Goal: Information Seeking & Learning: Learn about a topic

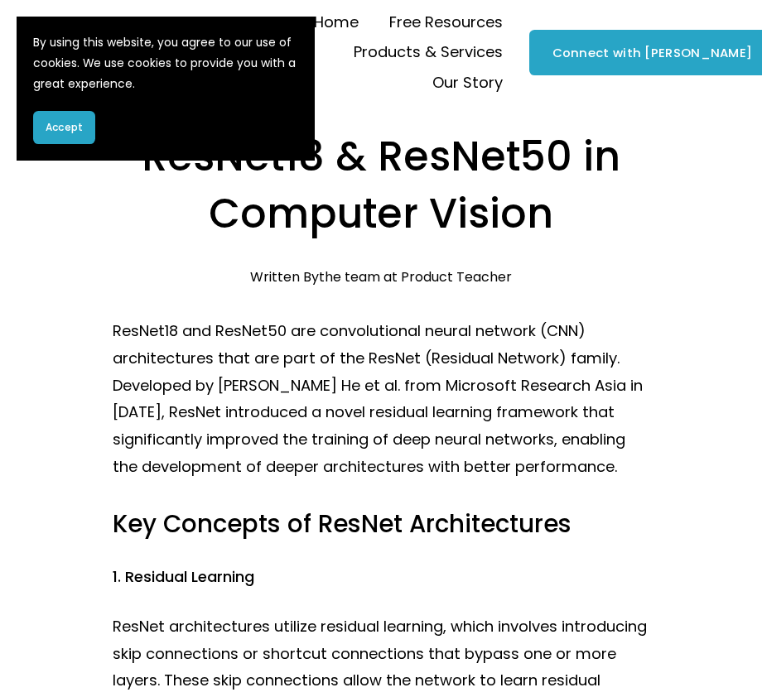
click at [68, 126] on span "Accept" at bounding box center [64, 127] width 37 height 15
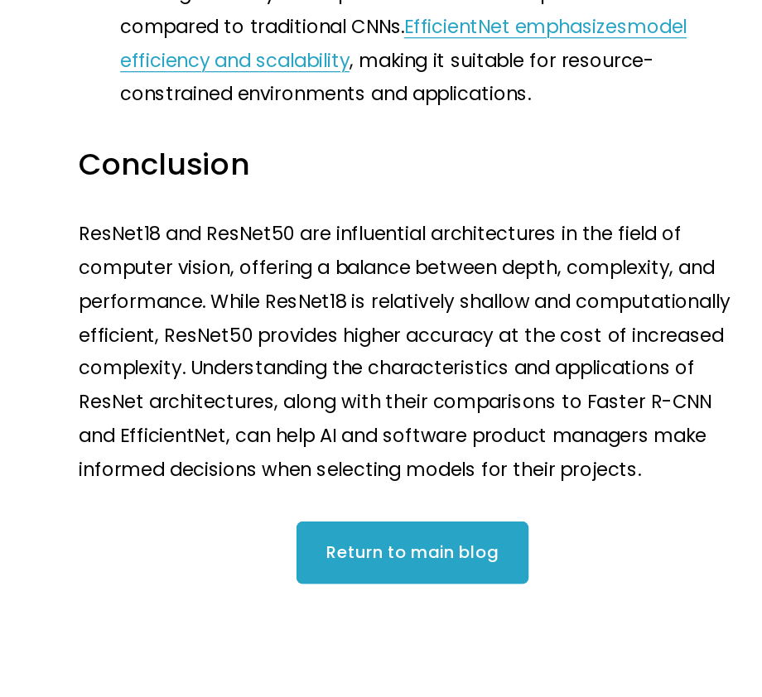
scroll to position [2345, 0]
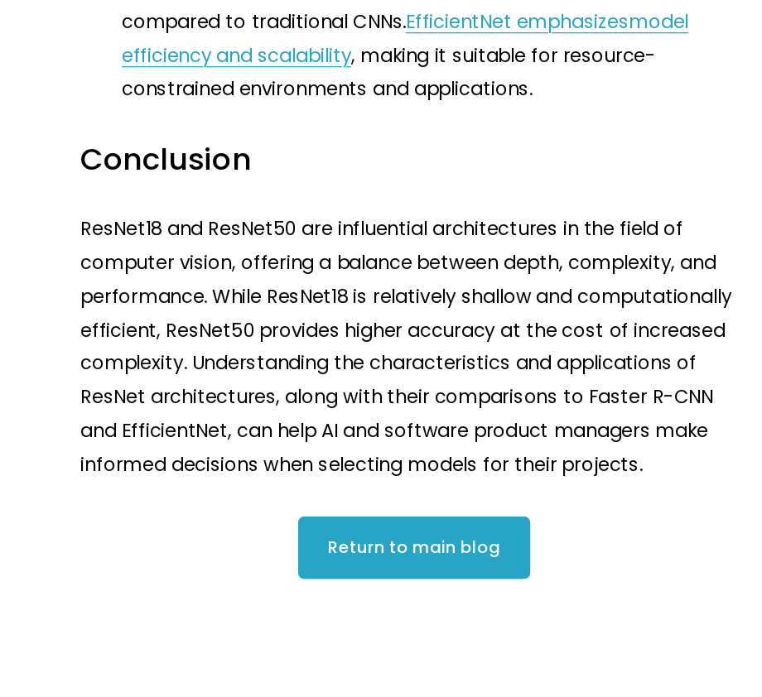
click at [304, 385] on p "ResNet18 and ResNet50 are influential architectures in the field of computer vi…" at bounding box center [381, 414] width 537 height 217
copy p "ResNet18"
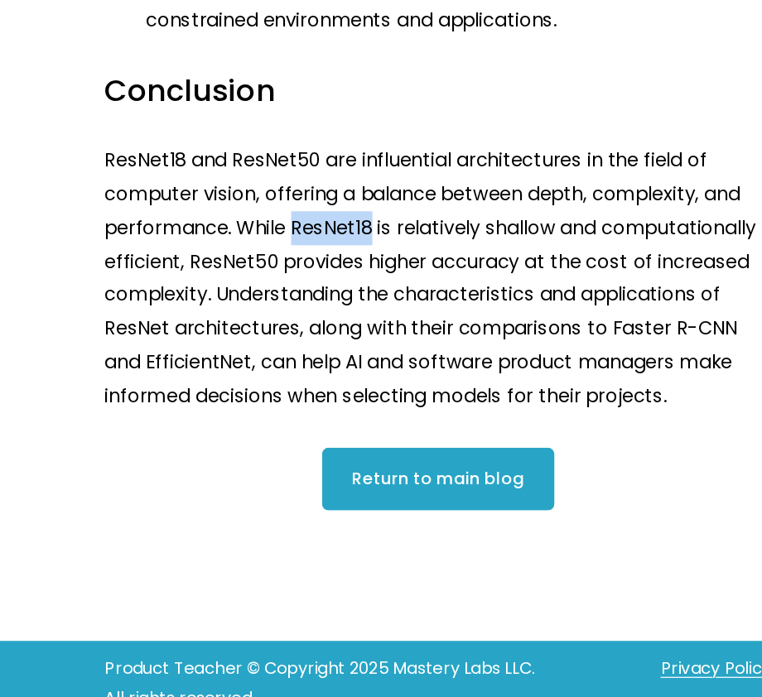
scroll to position [2402, 0]
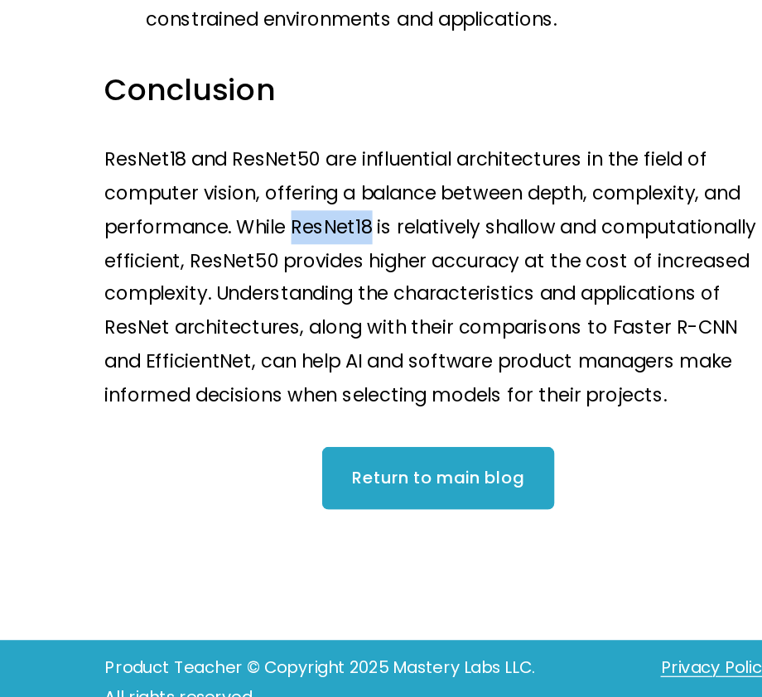
click at [297, 353] on p "ResNet18 and ResNet50 are influential architectures in the field of computer vi…" at bounding box center [381, 358] width 537 height 217
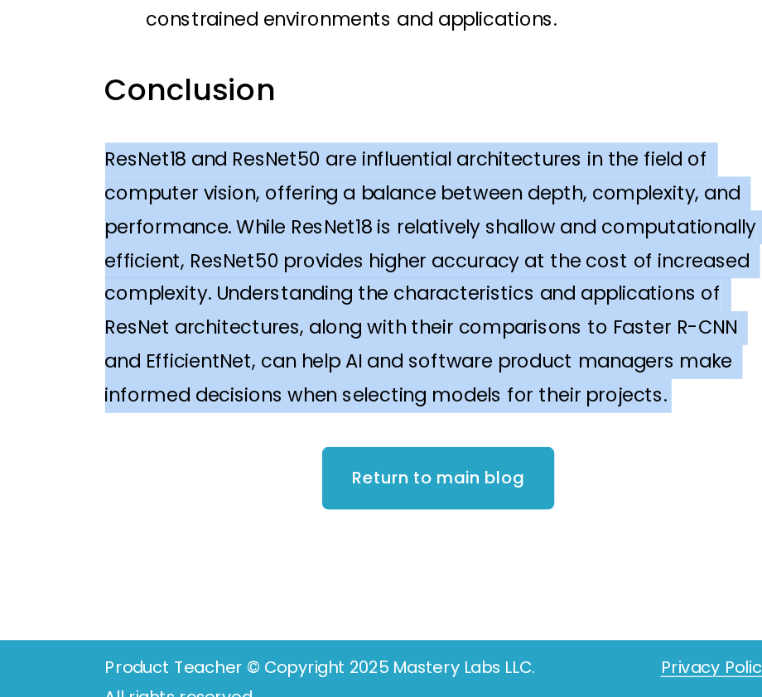
click at [297, 353] on p "ResNet18 and ResNet50 are influential architectures in the field of computer vi…" at bounding box center [381, 358] width 537 height 217
copy div "ResNet18 and ResNet50 are influential architectures in the field of computer vi…"
click at [346, 293] on p "ResNet18 and ResNet50 are influential architectures in the field of computer vi…" at bounding box center [381, 358] width 537 height 217
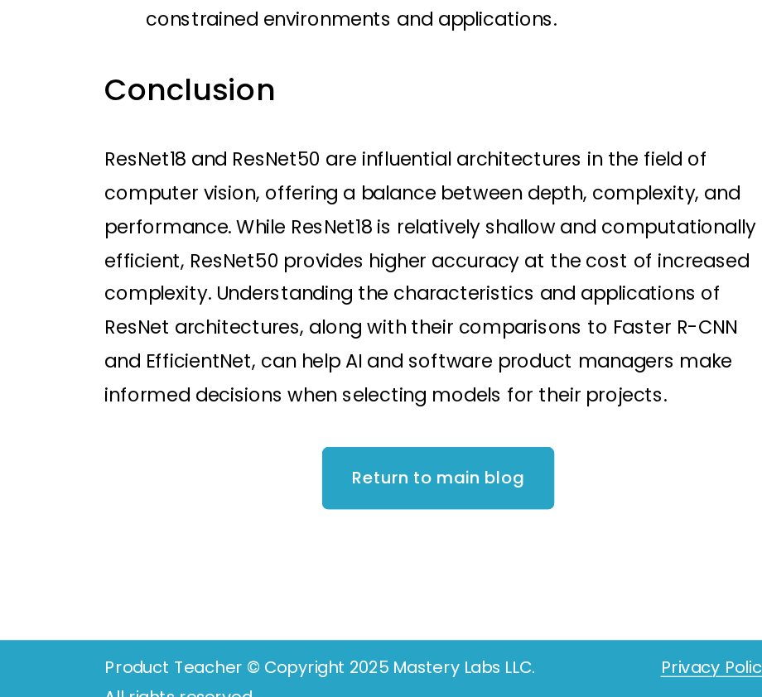
click at [346, 293] on p "ResNet18 and ResNet50 are influential architectures in the field of computer vi…" at bounding box center [381, 358] width 537 height 217
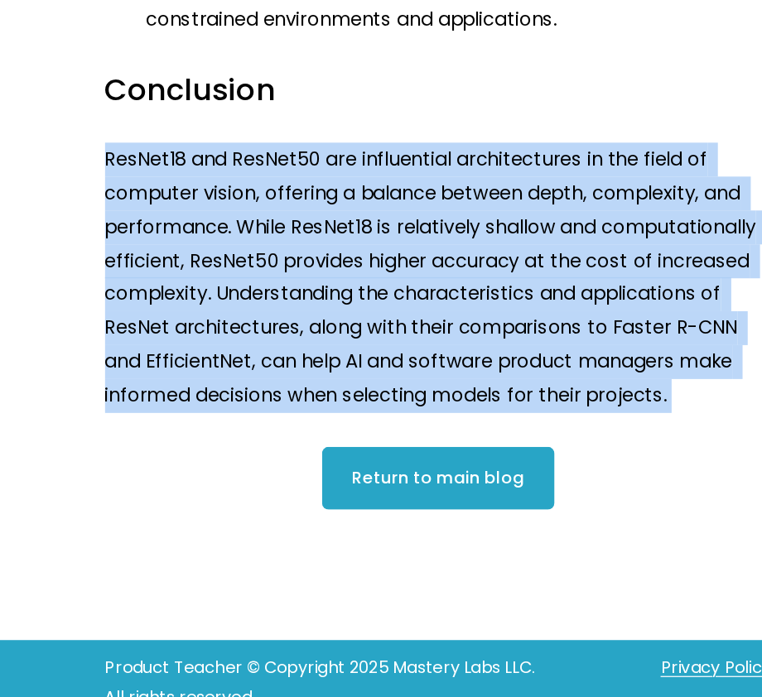
click at [366, 276] on p "ResNet18 and ResNet50 are influential architectures in the field of computer vi…" at bounding box center [381, 358] width 537 height 217
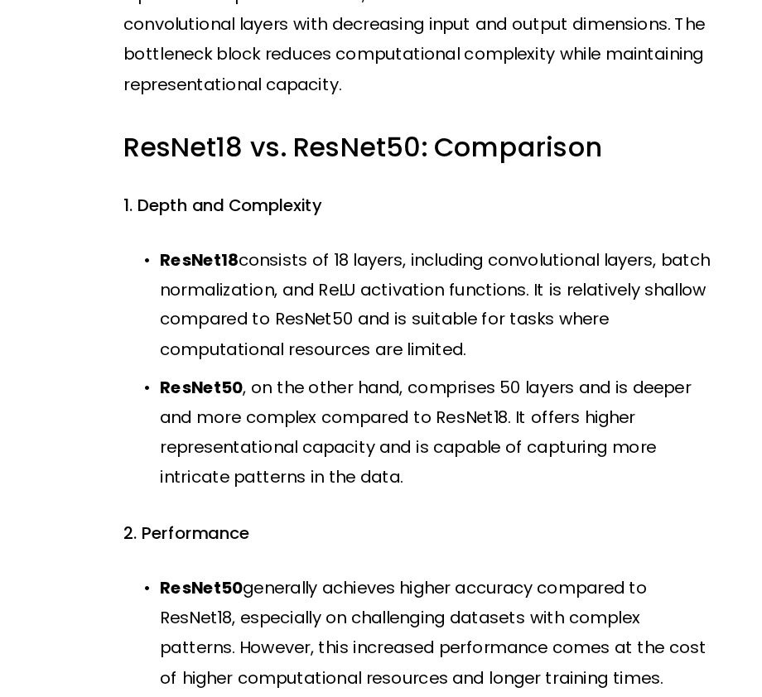
scroll to position [878, 0]
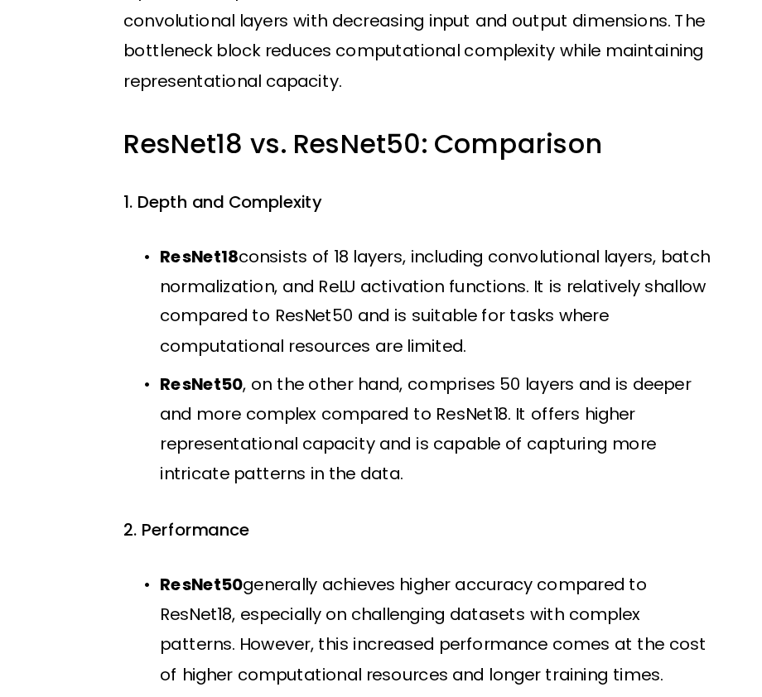
drag, startPoint x: 210, startPoint y: 281, endPoint x: 437, endPoint y: 358, distance: 239.5
click at [437, 358] on p "ResNet18 consists of 18 layers, including convolutional layers, batch normaliza…" at bounding box center [398, 322] width 504 height 108
copy p "consists of 18 layers, including convolutional layers, batch normalization, and…"
click at [437, 358] on p "ResNet18 consists of 18 layers, including convolutional layers, batch normaliza…" at bounding box center [398, 322] width 504 height 108
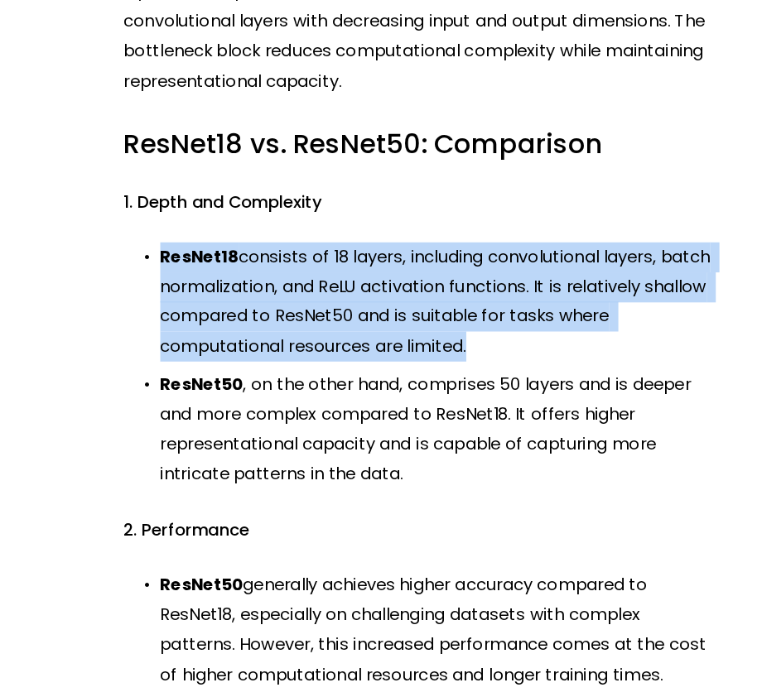
click at [437, 358] on p "ResNet18 consists of 18 layers, including convolutional layers, batch normaliza…" at bounding box center [398, 322] width 504 height 108
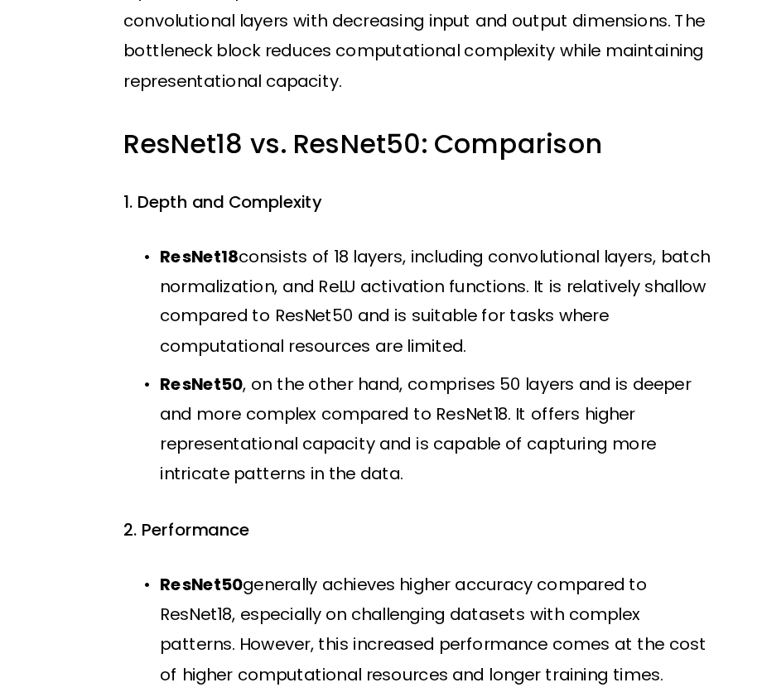
click at [335, 392] on p "ResNet50 , on the other hand, comprises 50 layers and is deeper and more comple…" at bounding box center [398, 438] width 504 height 108
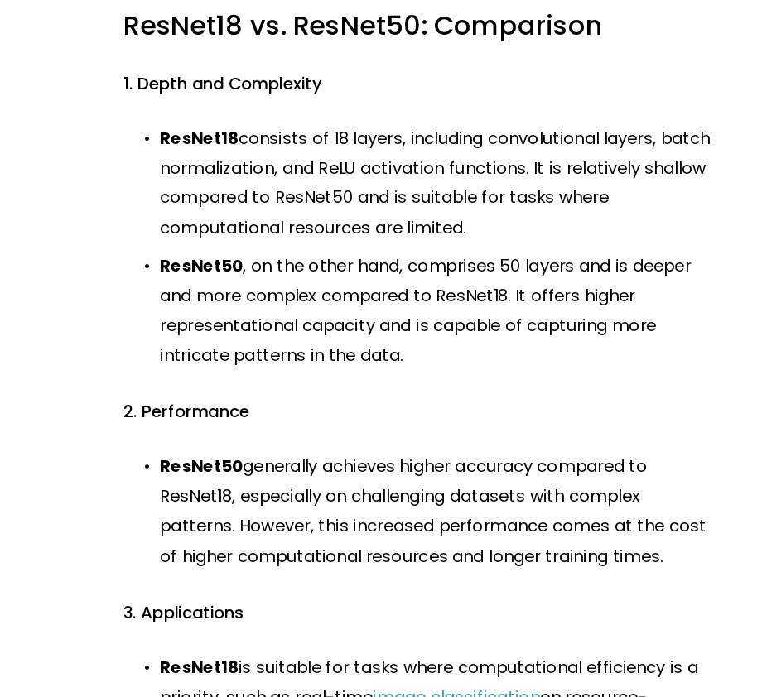
scroll to position [977, 0]
